Goal: Information Seeking & Learning: Learn about a topic

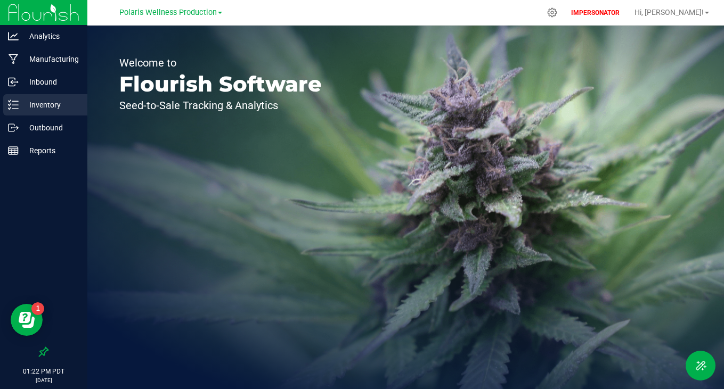
click at [43, 104] on p "Inventory" at bounding box center [51, 105] width 64 height 13
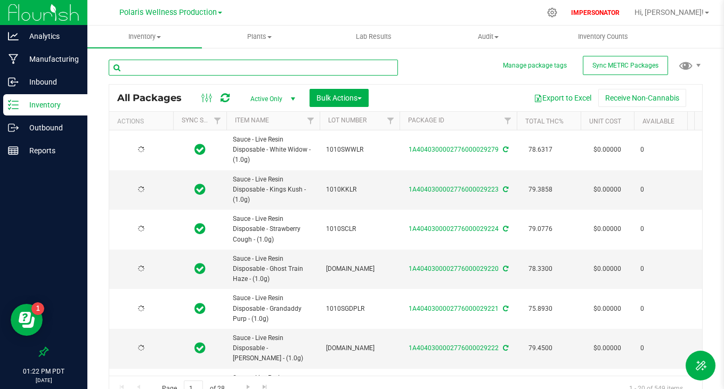
click at [209, 67] on input "text" at bounding box center [253, 68] width 289 height 16
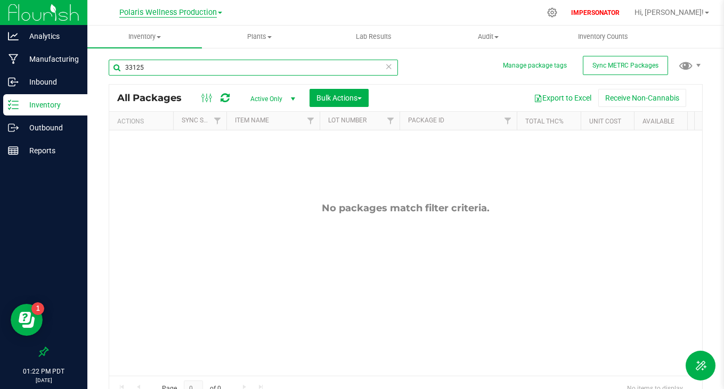
type input "33125"
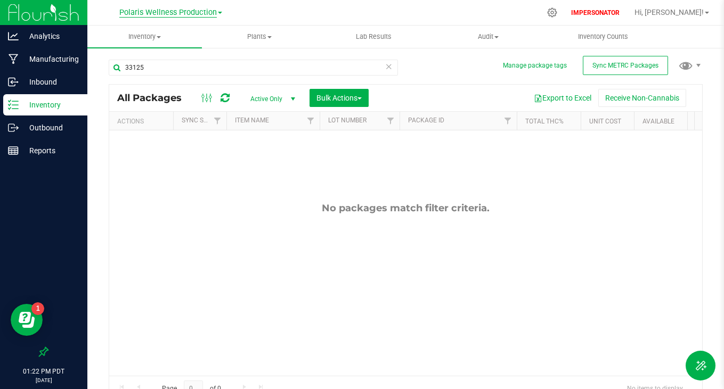
click at [167, 9] on span "Polaris Wellness Production" at bounding box center [167, 13] width 97 height 10
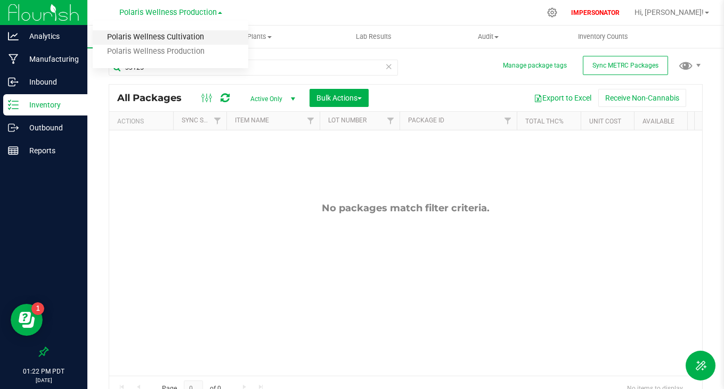
click at [163, 40] on link "Polaris Wellness Cultivation" at bounding box center [170, 37] width 155 height 14
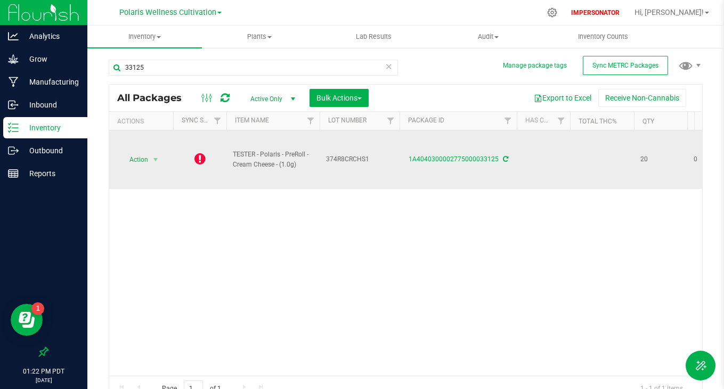
drag, startPoint x: 235, startPoint y: 153, endPoint x: 307, endPoint y: 167, distance: 72.7
click at [307, 167] on td "TESTER - Polaris - PreRoll - Cream Cheese - (1.0g)" at bounding box center [272, 159] width 93 height 59
copy span "TESTER - Polaris - PreRoll - Cream Cheese - (1.0g)"
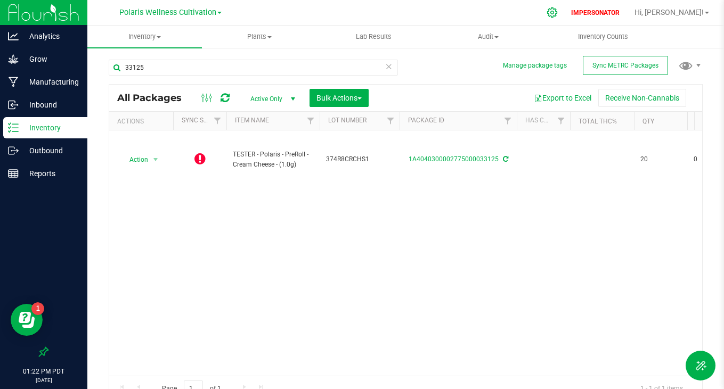
click at [557, 12] on icon at bounding box center [552, 12] width 10 height 10
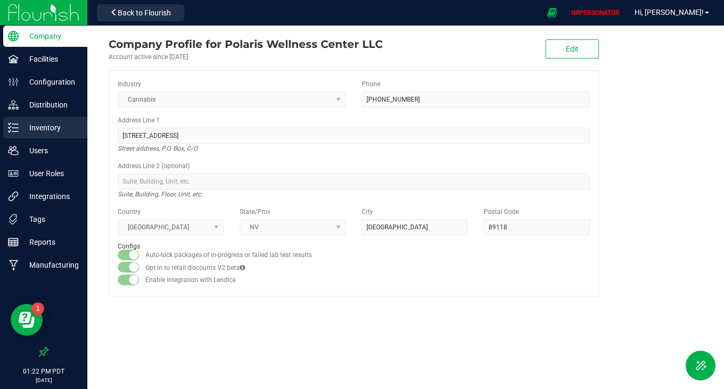
click at [38, 133] on p "Inventory" at bounding box center [51, 127] width 64 height 13
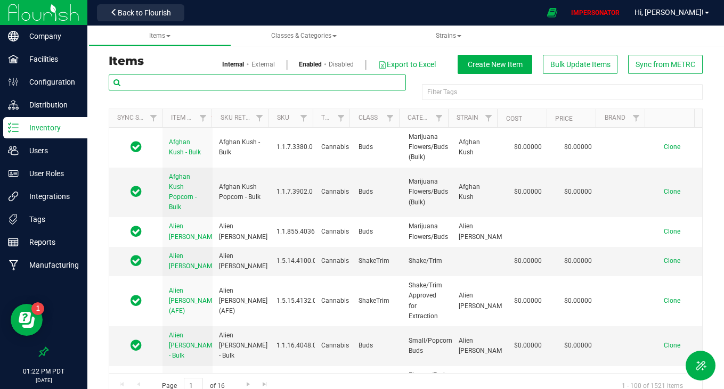
click at [263, 85] on input "text" at bounding box center [257, 83] width 297 height 16
paste input "TESTER - Polaris - PreRoll - Cream Cheese - (1.0g)"
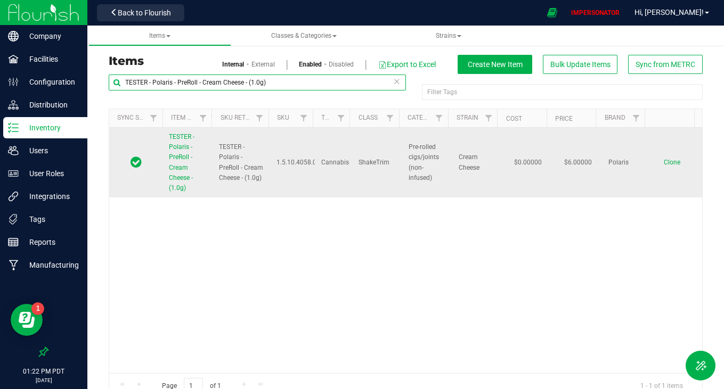
type input "TESTER - Polaris - PreRoll - Cream Cheese - (1.0g)"
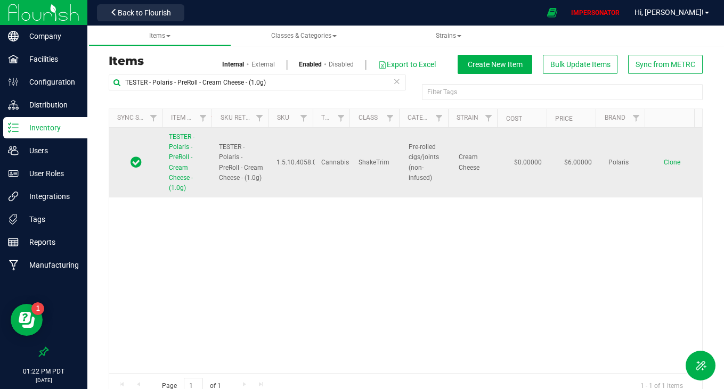
click at [178, 158] on span "TESTER - Polaris - PreRoll - Cream Cheese - (1.0g)" at bounding box center [182, 162] width 26 height 59
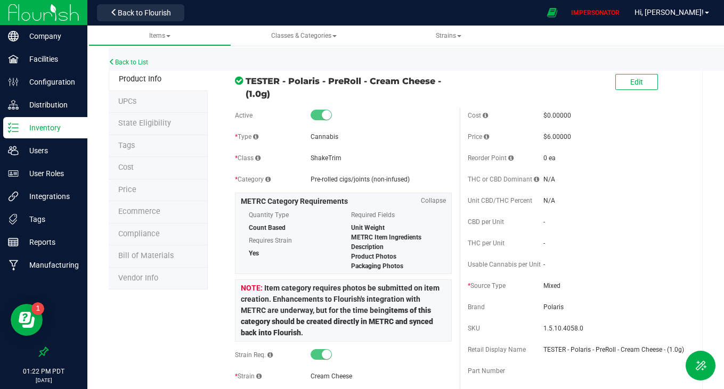
click at [147, 121] on span "State Eligibility" at bounding box center [144, 123] width 53 height 9
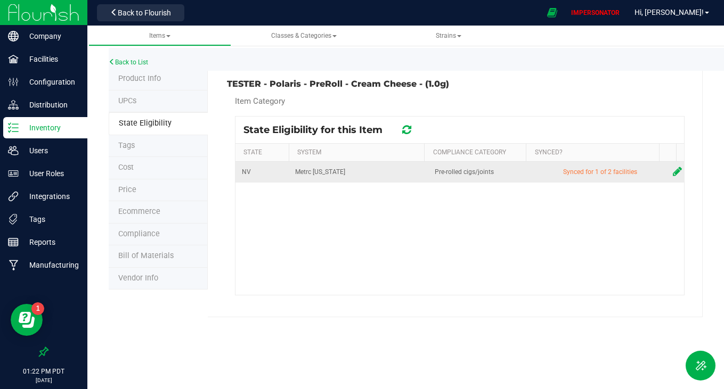
click at [673, 171] on icon at bounding box center [677, 171] width 9 height 11
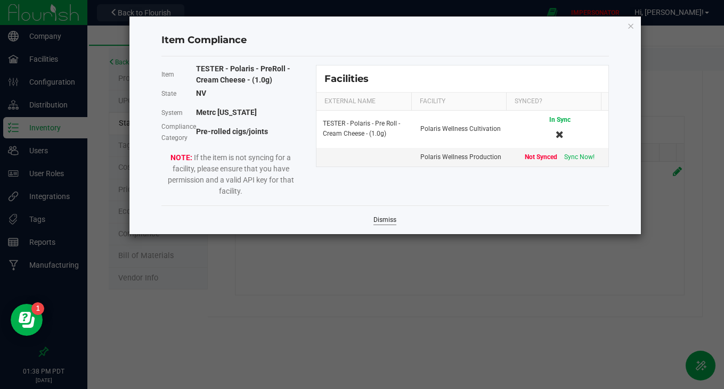
click at [373, 220] on link "Dismiss" at bounding box center [384, 220] width 23 height 9
